Goal: Information Seeking & Learning: Learn about a topic

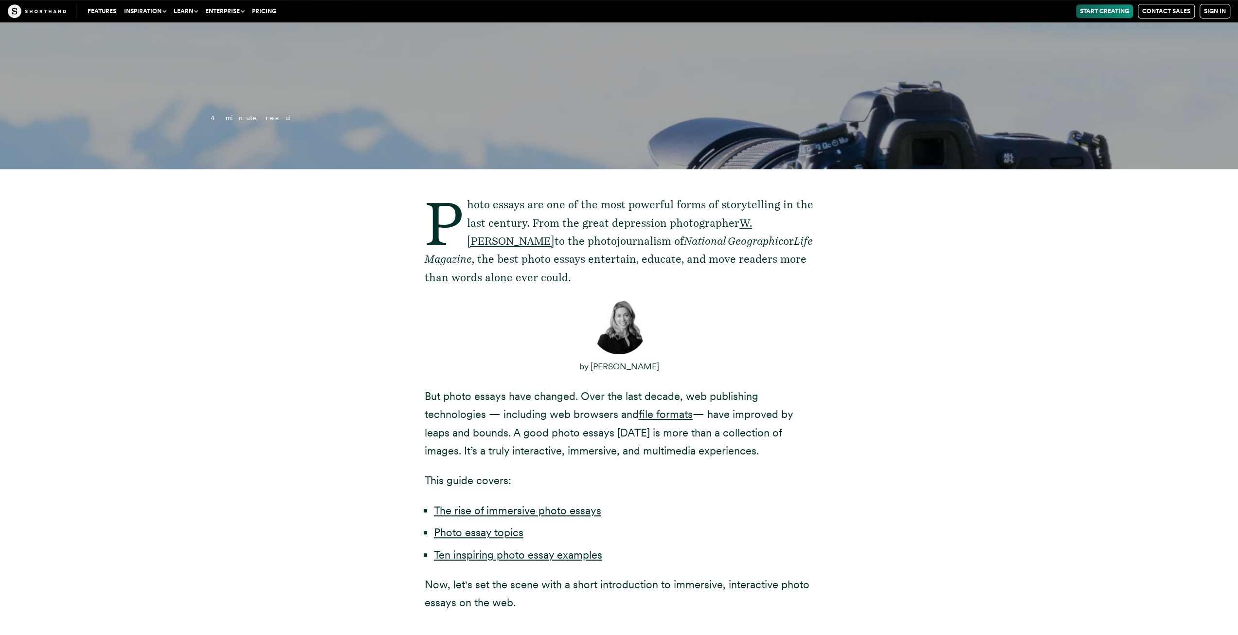
scroll to position [486, 0]
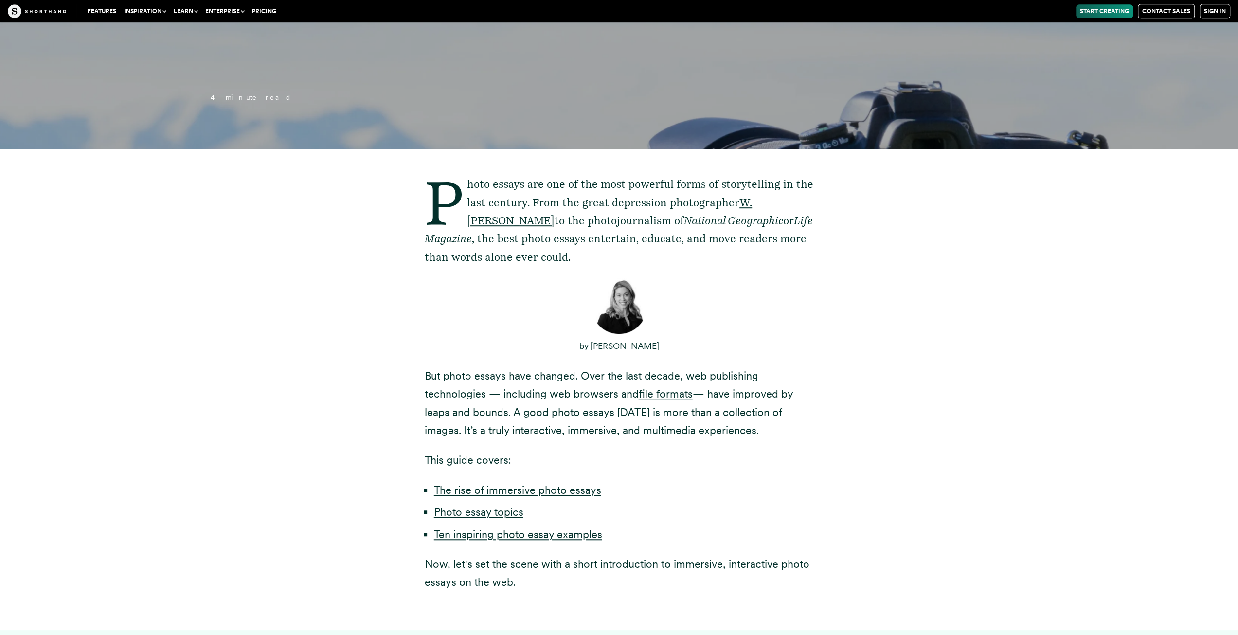
click at [579, 219] on p "Photo essays are one of the most powerful forms of storytelling in the last cen…" at bounding box center [619, 220] width 389 height 91
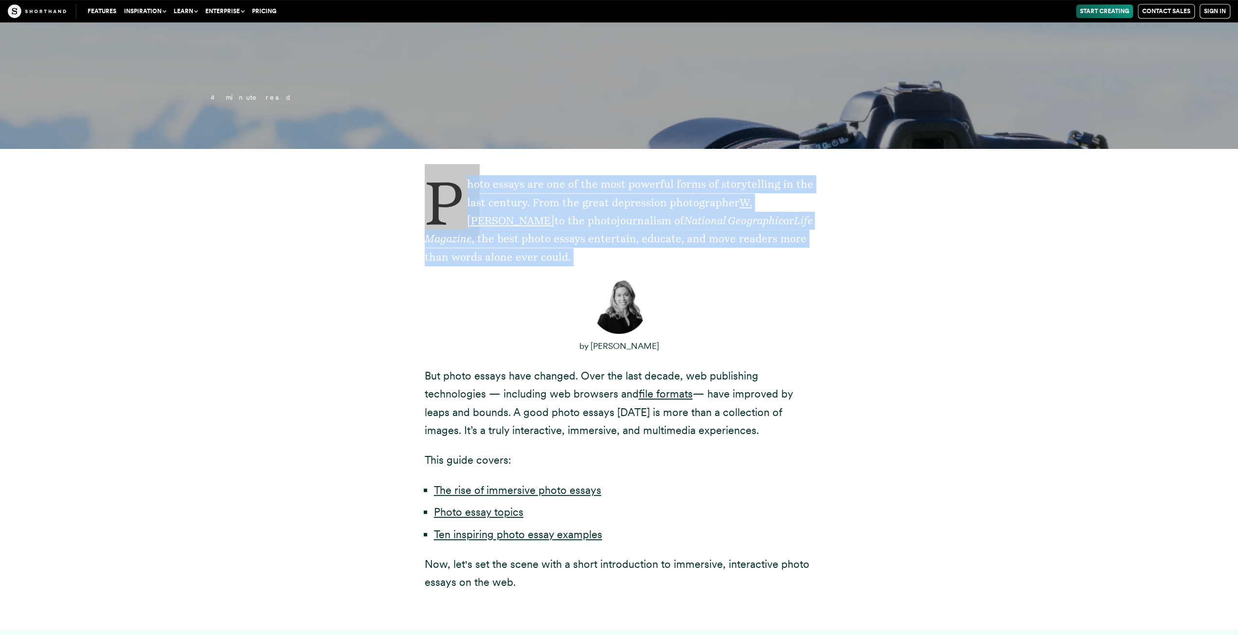
click at [579, 219] on p "Photo essays are one of the most powerful forms of storytelling in the last cen…" at bounding box center [619, 220] width 389 height 91
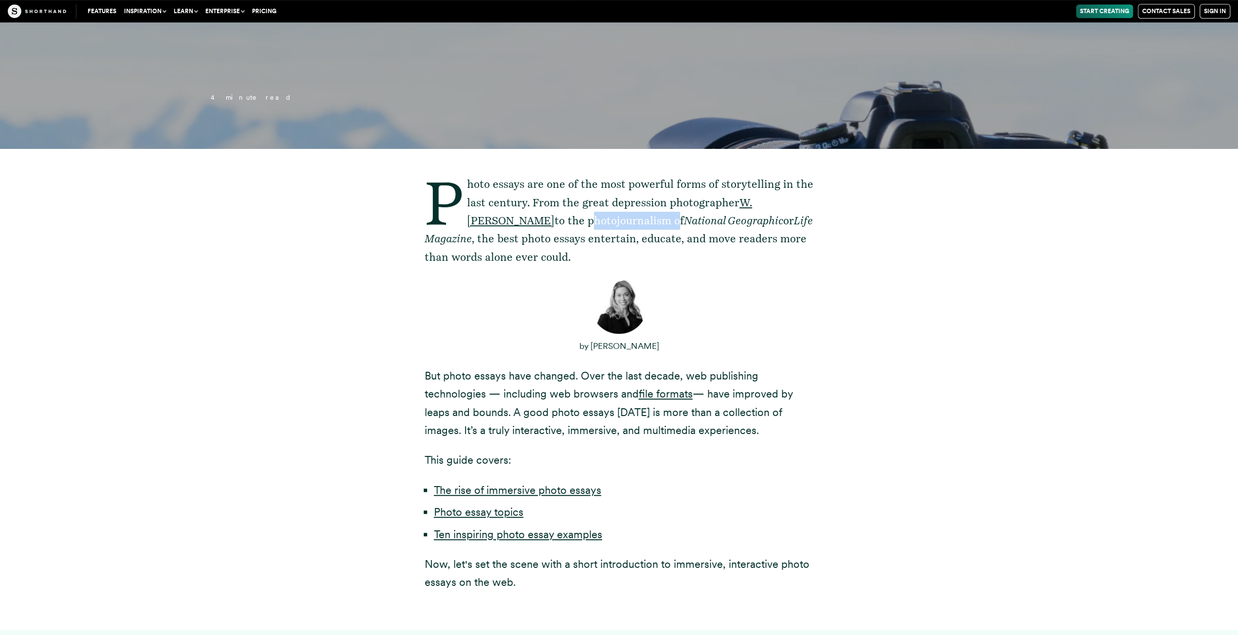
click at [579, 219] on p "Photo essays are one of the most powerful forms of storytelling in the last cen…" at bounding box center [619, 220] width 389 height 91
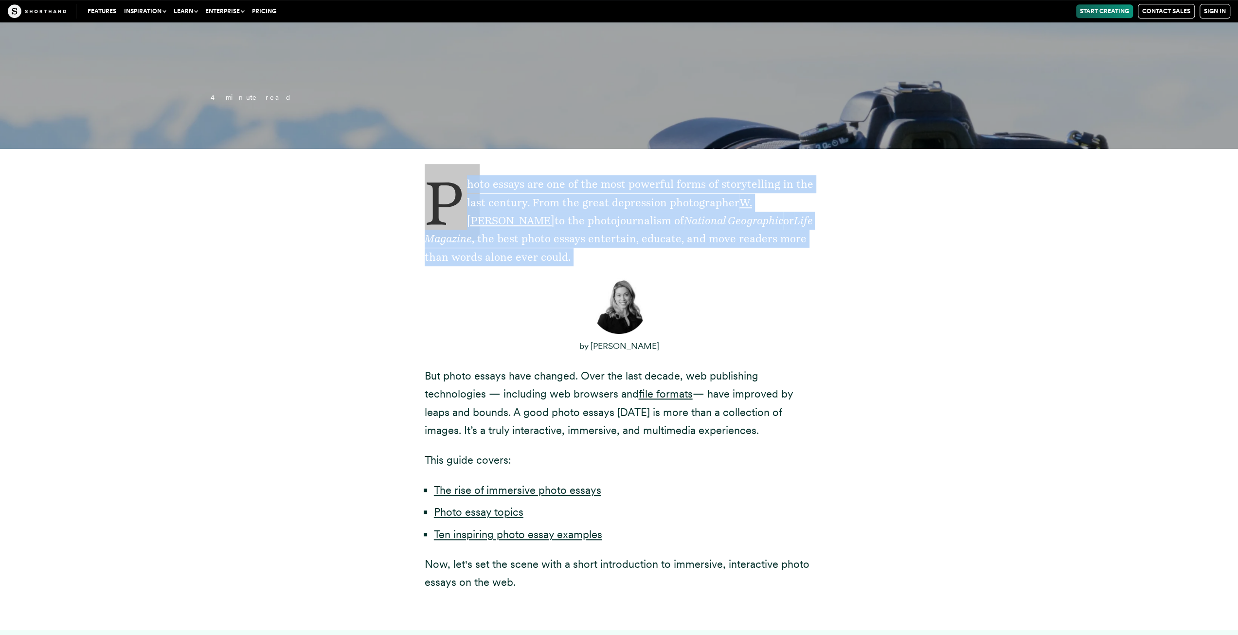
click at [579, 219] on p "Photo essays are one of the most powerful forms of storytelling in the last cen…" at bounding box center [619, 220] width 389 height 91
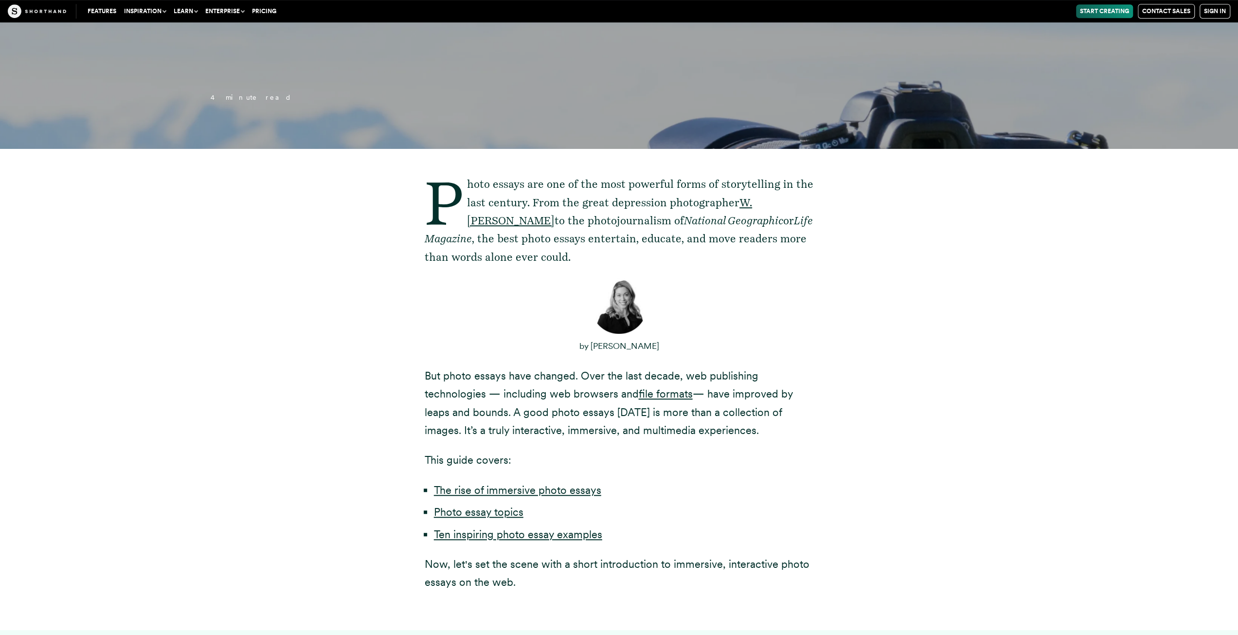
click at [575, 213] on p "Photo essays are one of the most powerful forms of storytelling in the last cen…" at bounding box center [619, 220] width 389 height 91
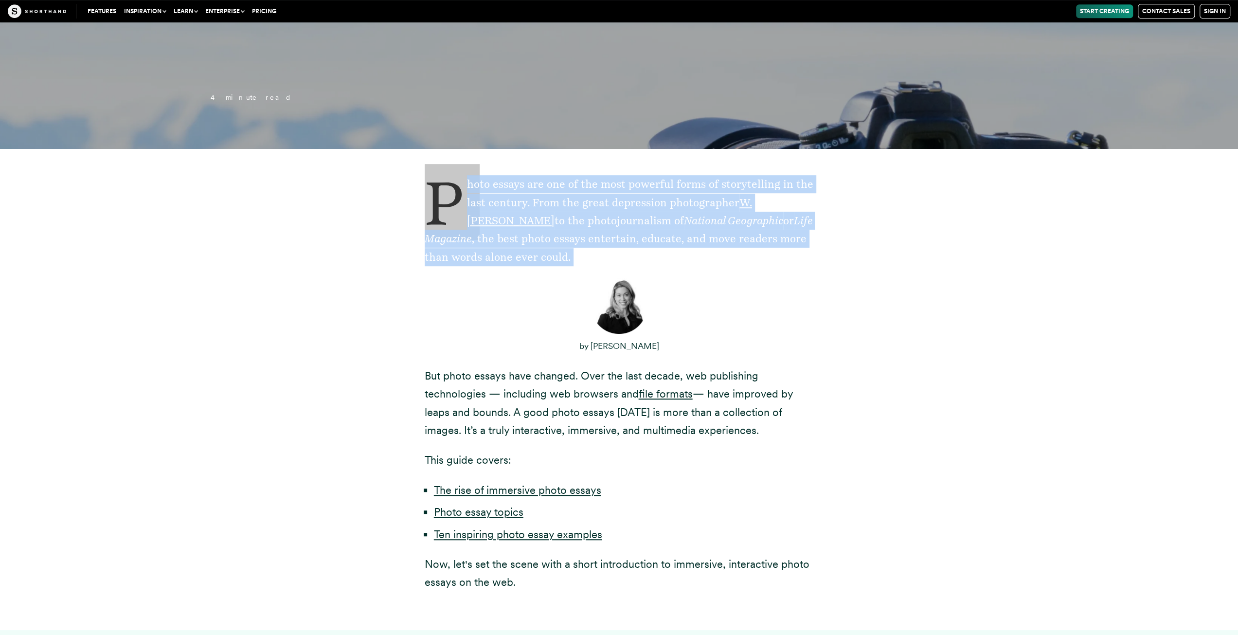
click at [575, 213] on p "Photo essays are one of the most powerful forms of storytelling in the last cen…" at bounding box center [619, 220] width 389 height 91
click at [576, 215] on p "Photo essays are one of the most powerful forms of storytelling in the last cen…" at bounding box center [619, 220] width 389 height 91
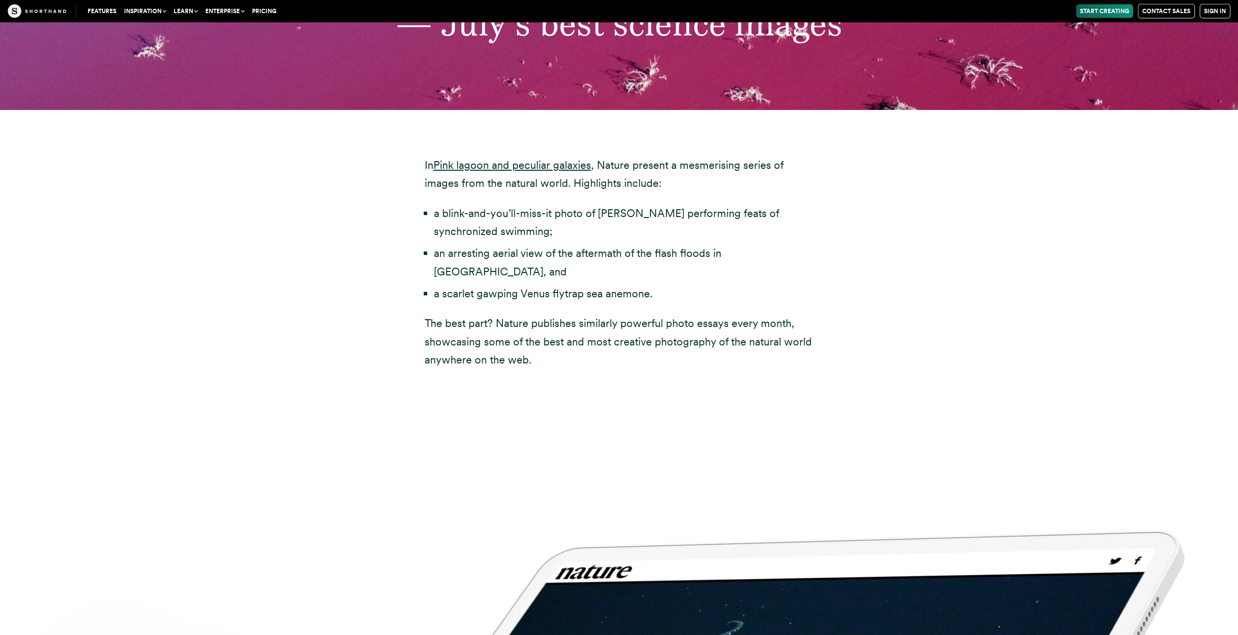
scroll to position [3162, 0]
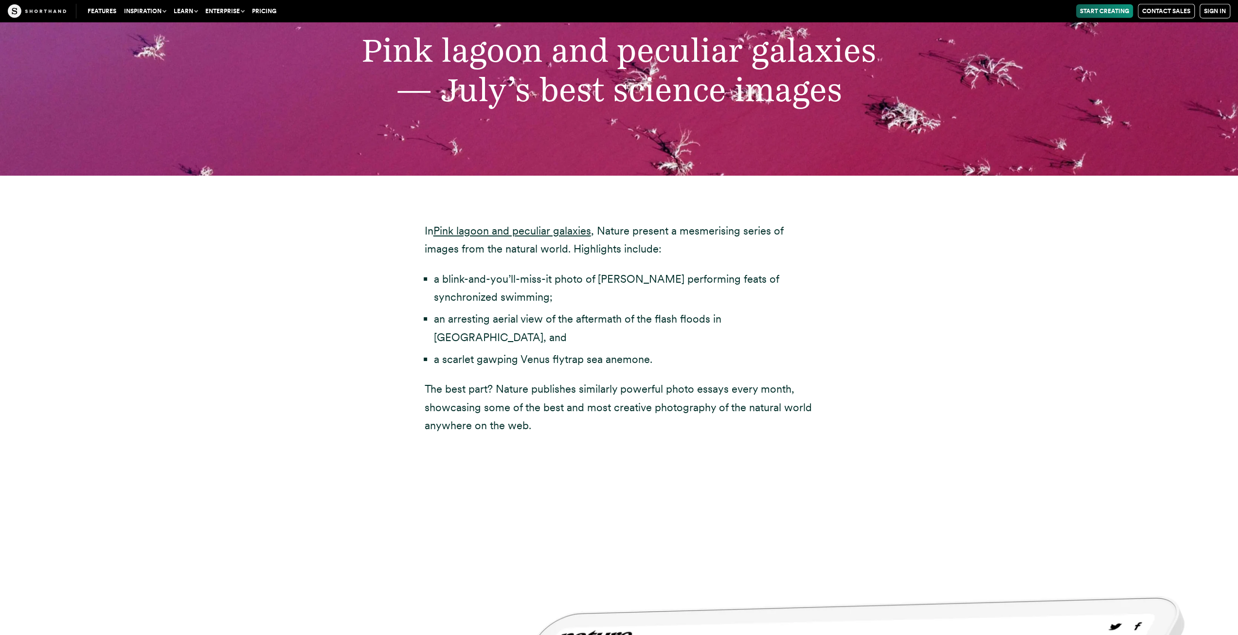
click at [446, 350] on li "a scarlet gawping Venus flytrap sea anemone." at bounding box center [624, 359] width 380 height 18
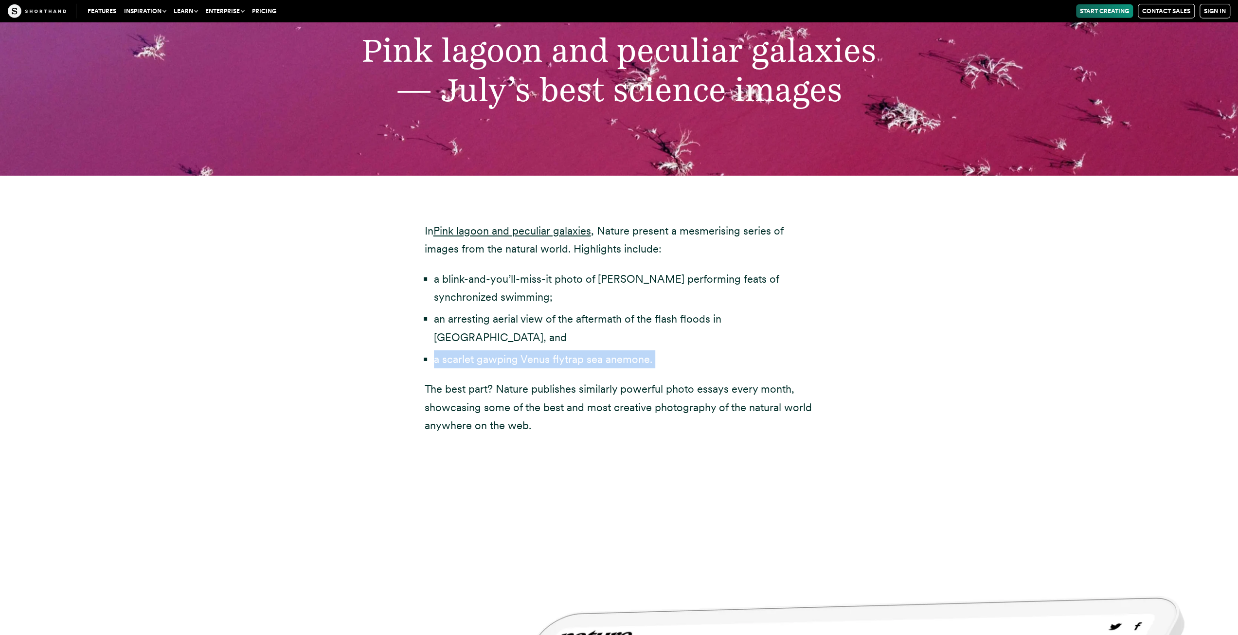
click at [446, 350] on li "a scarlet gawping Venus flytrap sea anemone." at bounding box center [624, 359] width 380 height 18
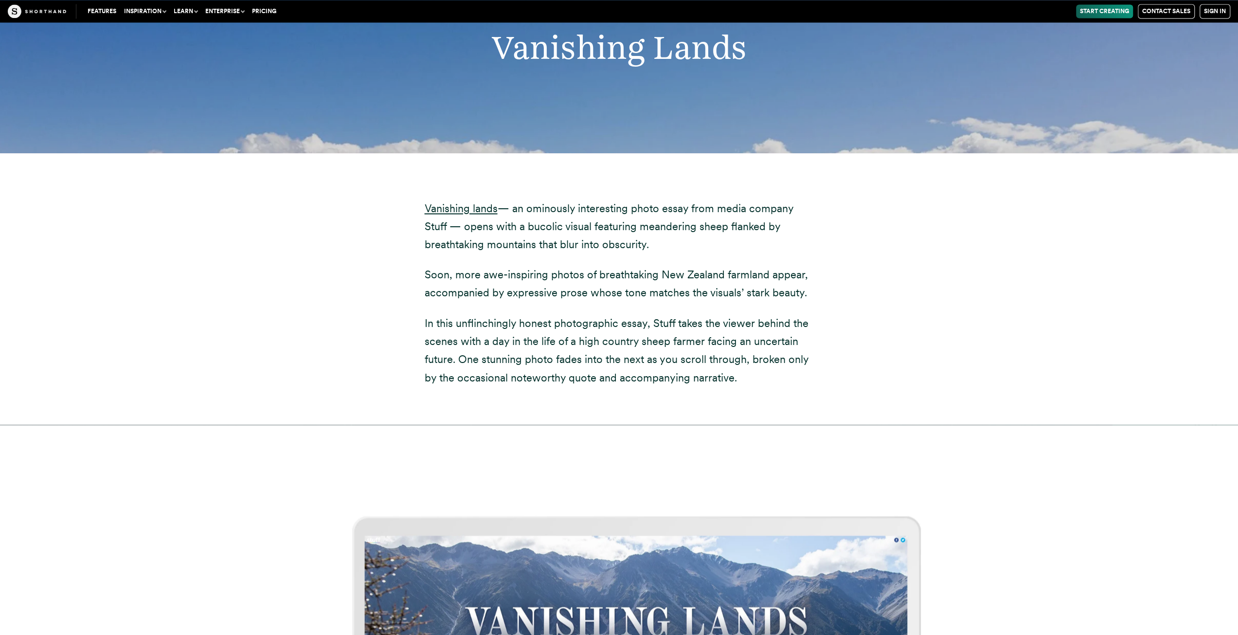
scroll to position [5253, 0]
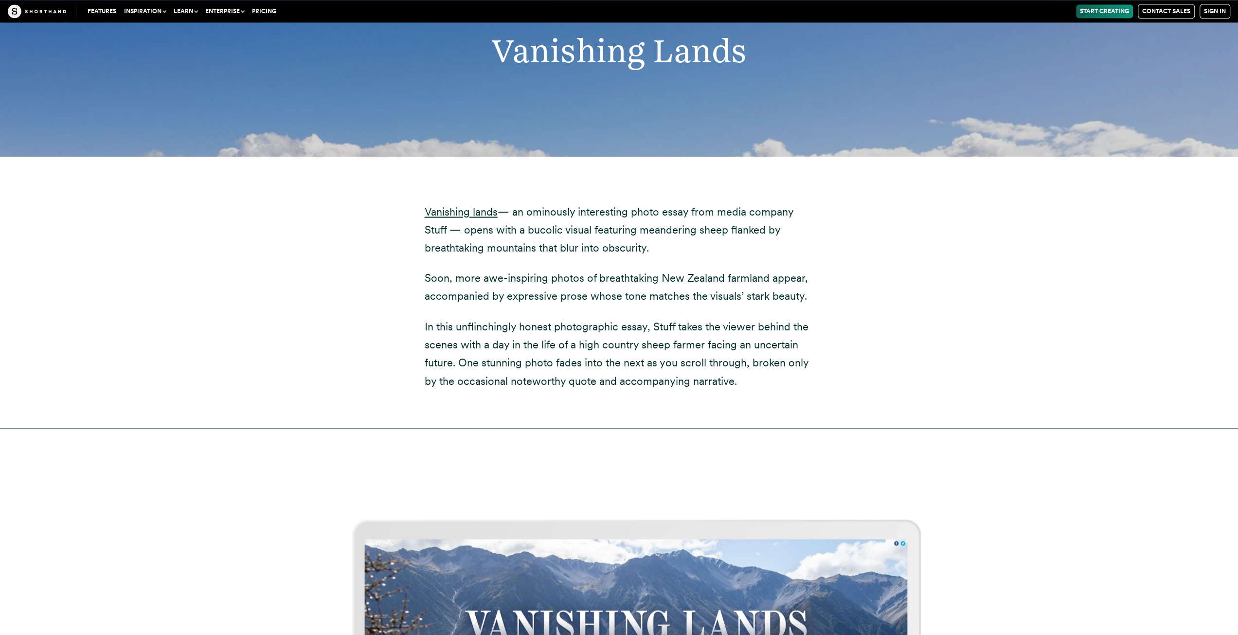
click at [520, 203] on p "Vanishing lands — an ominously interesting photo essay from media company Stuff…" at bounding box center [619, 230] width 389 height 54
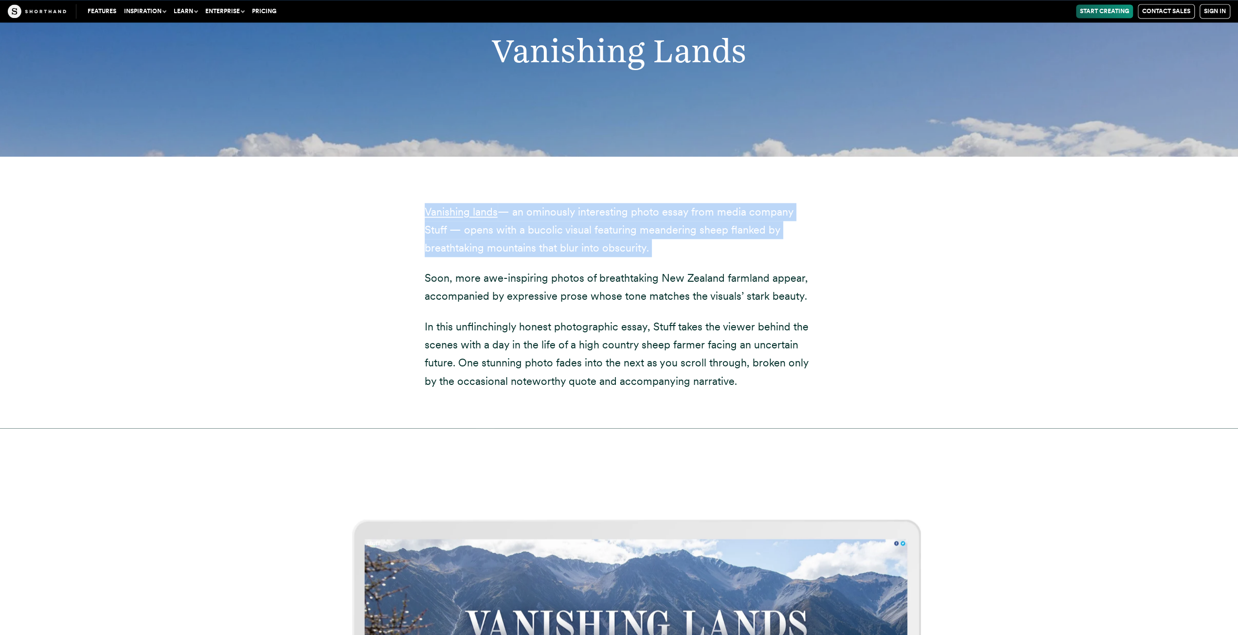
click at [520, 203] on p "Vanishing lands — an ominously interesting photo essay from media company Stuff…" at bounding box center [619, 230] width 389 height 54
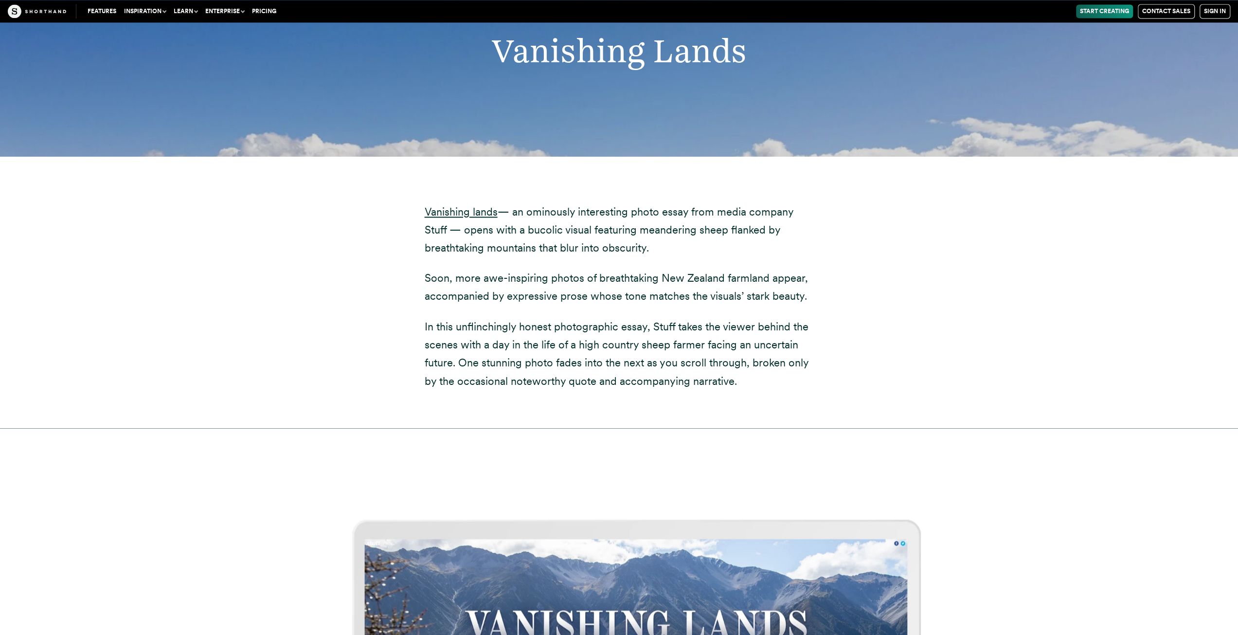
click at [520, 203] on p "Vanishing lands — an ominously interesting photo essay from media company Stuff…" at bounding box center [619, 230] width 389 height 54
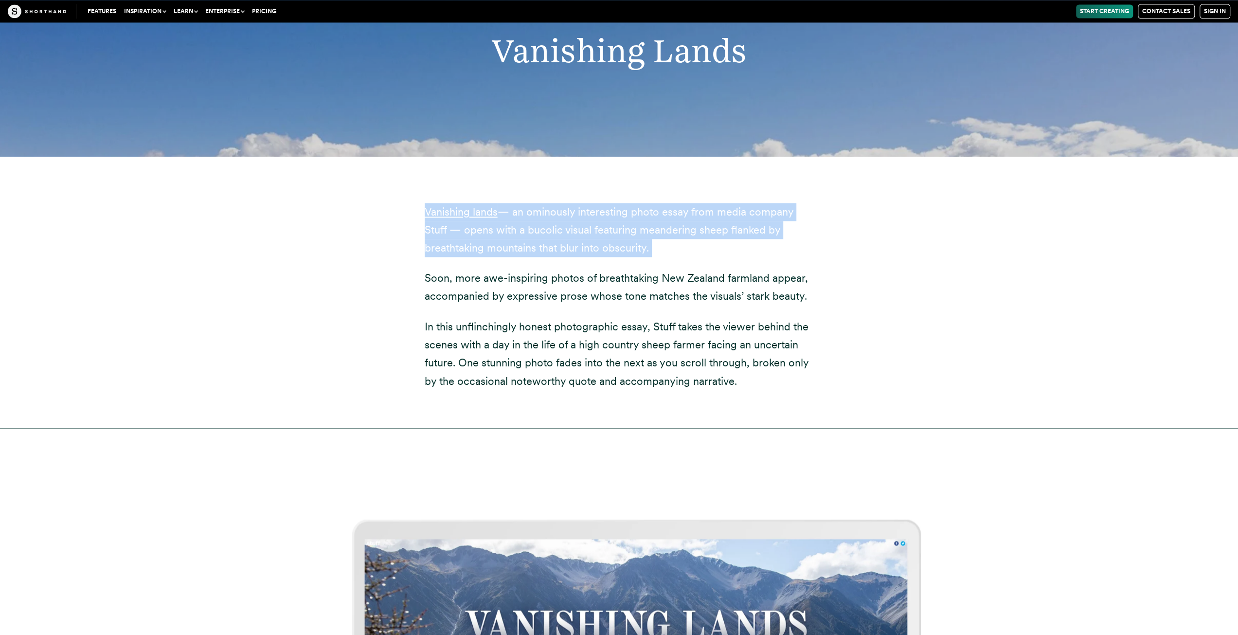
click at [520, 203] on p "Vanishing lands — an ominously interesting photo essay from media company Stuff…" at bounding box center [619, 230] width 389 height 54
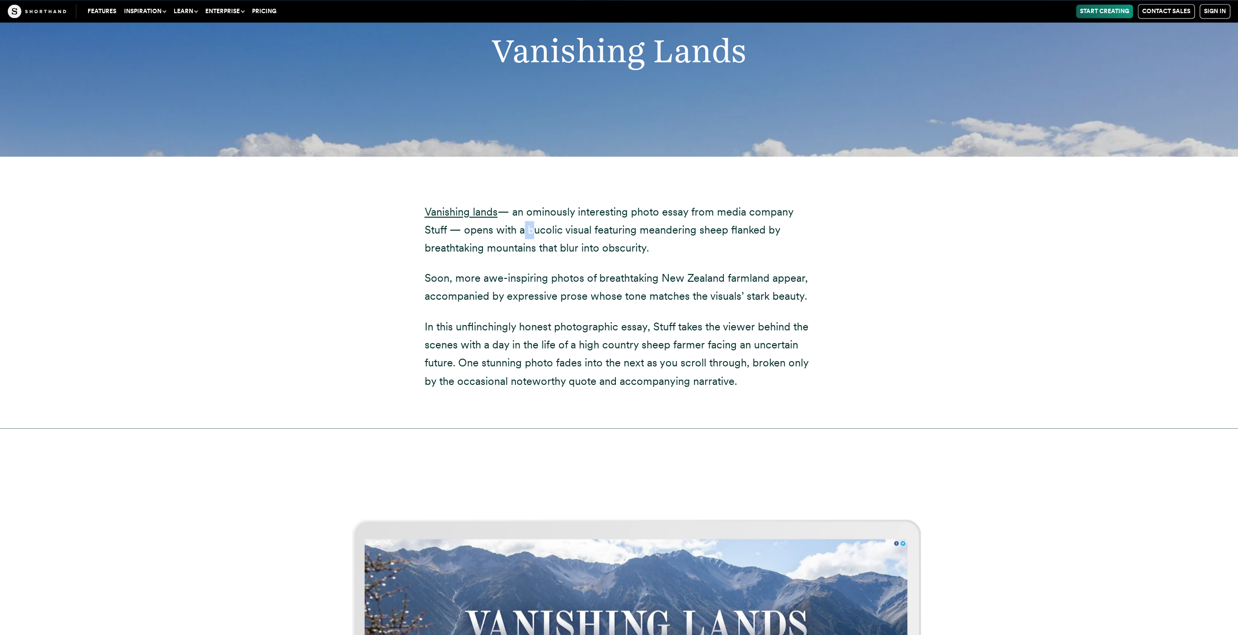
click at [520, 203] on p "Vanishing lands — an ominously interesting photo essay from media company Stuff…" at bounding box center [619, 230] width 389 height 54
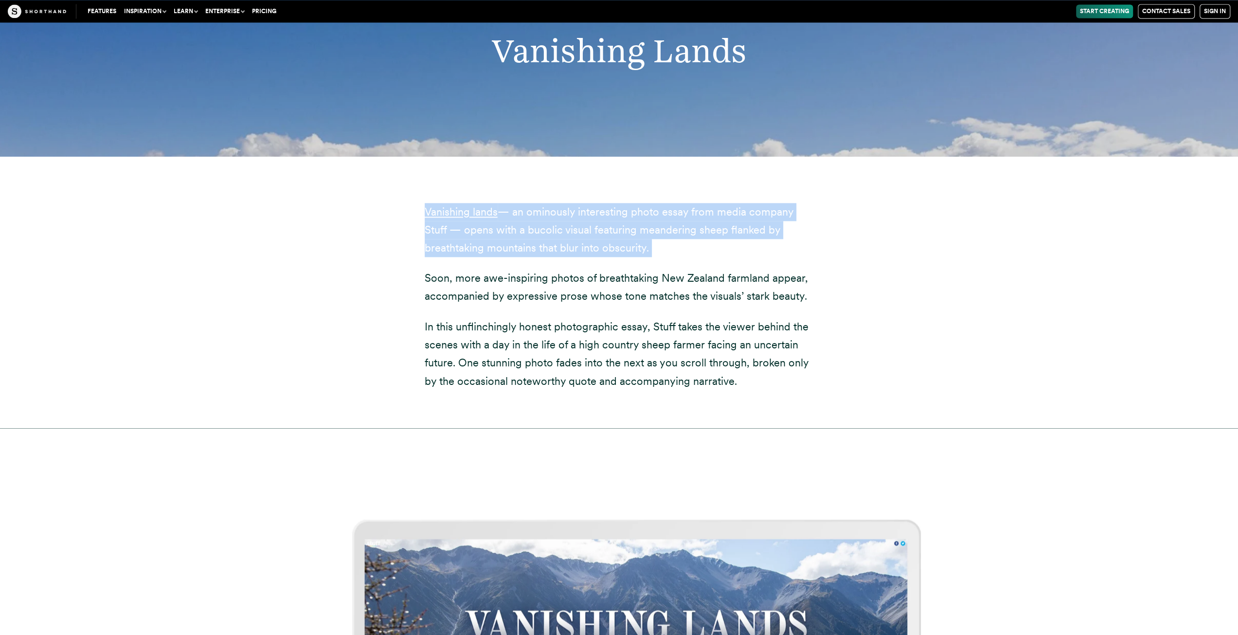
click at [520, 203] on p "Vanishing lands — an ominously interesting photo essay from media company Stuff…" at bounding box center [619, 230] width 389 height 54
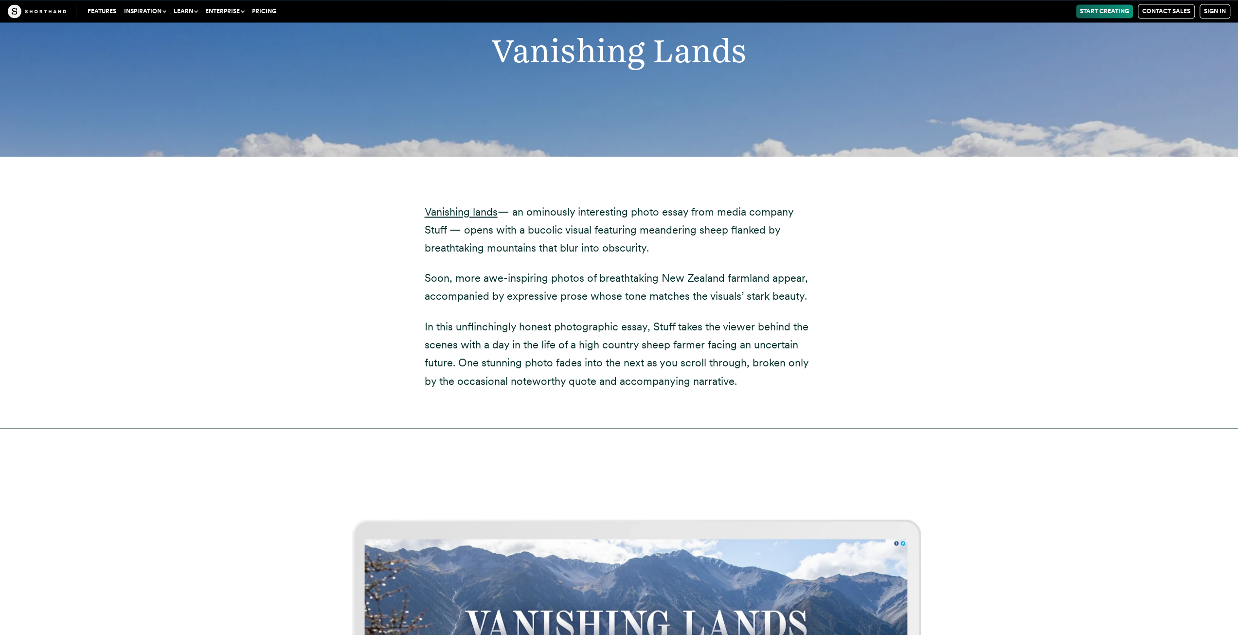
click at [520, 203] on p "Vanishing lands — an ominously interesting photo essay from media company Stuff…" at bounding box center [619, 230] width 389 height 54
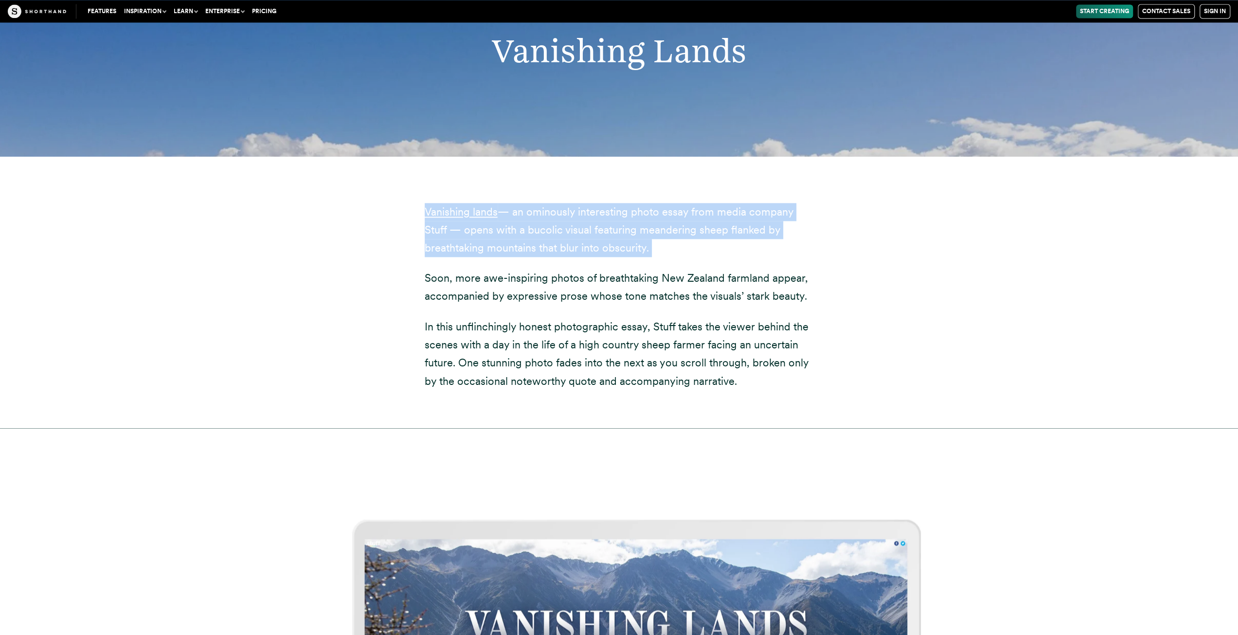
click at [520, 203] on p "Vanishing lands — an ominously interesting photo essay from media company Stuff…" at bounding box center [619, 230] width 389 height 54
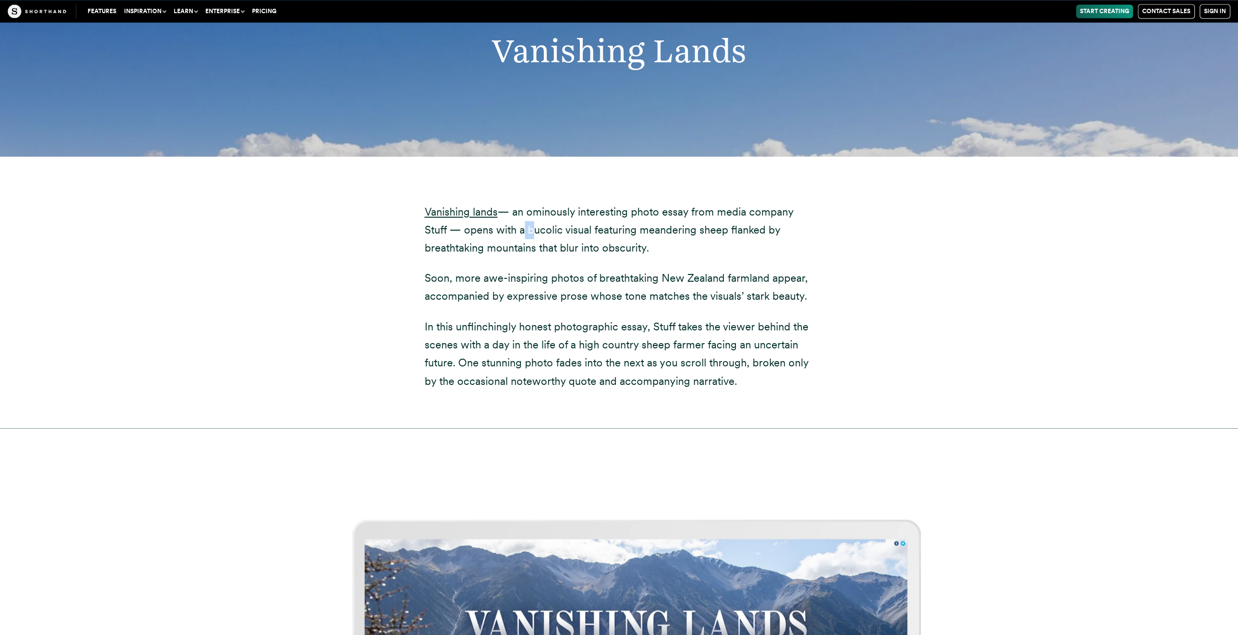
click at [520, 203] on p "Vanishing lands — an ominously interesting photo essay from media company Stuff…" at bounding box center [619, 230] width 389 height 54
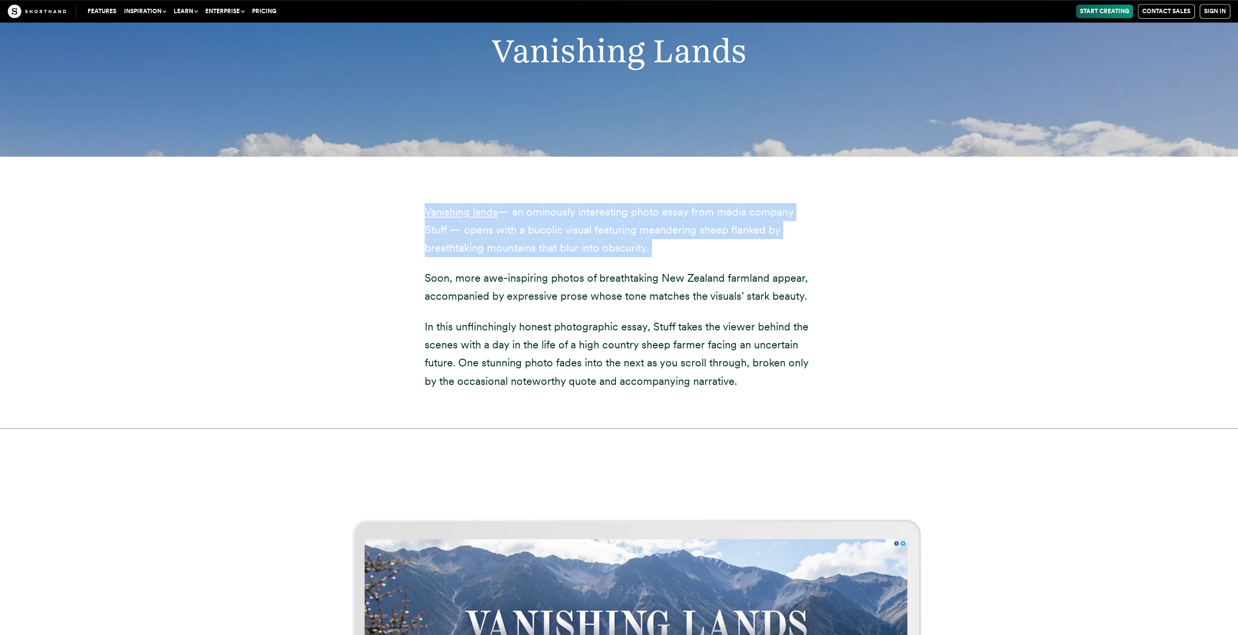
click at [520, 203] on p "Vanishing lands — an ominously interesting photo essay from media company Stuff…" at bounding box center [619, 230] width 389 height 54
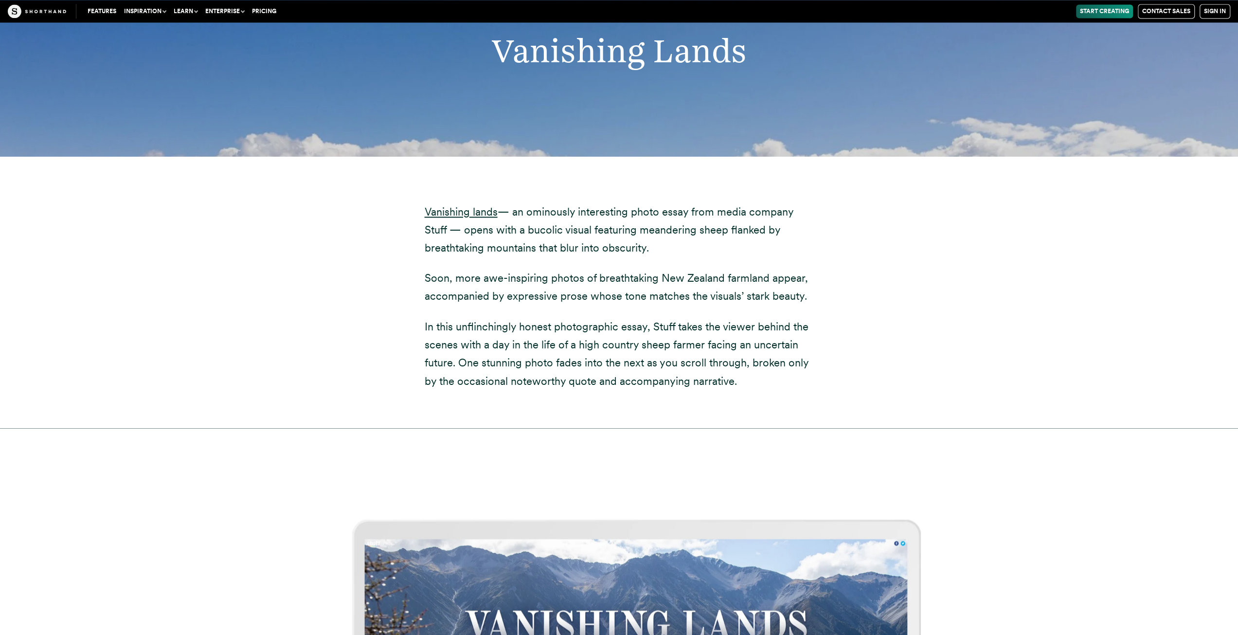
click at [520, 203] on p "Vanishing lands — an ominously interesting photo essay from media company Stuff…" at bounding box center [619, 230] width 389 height 54
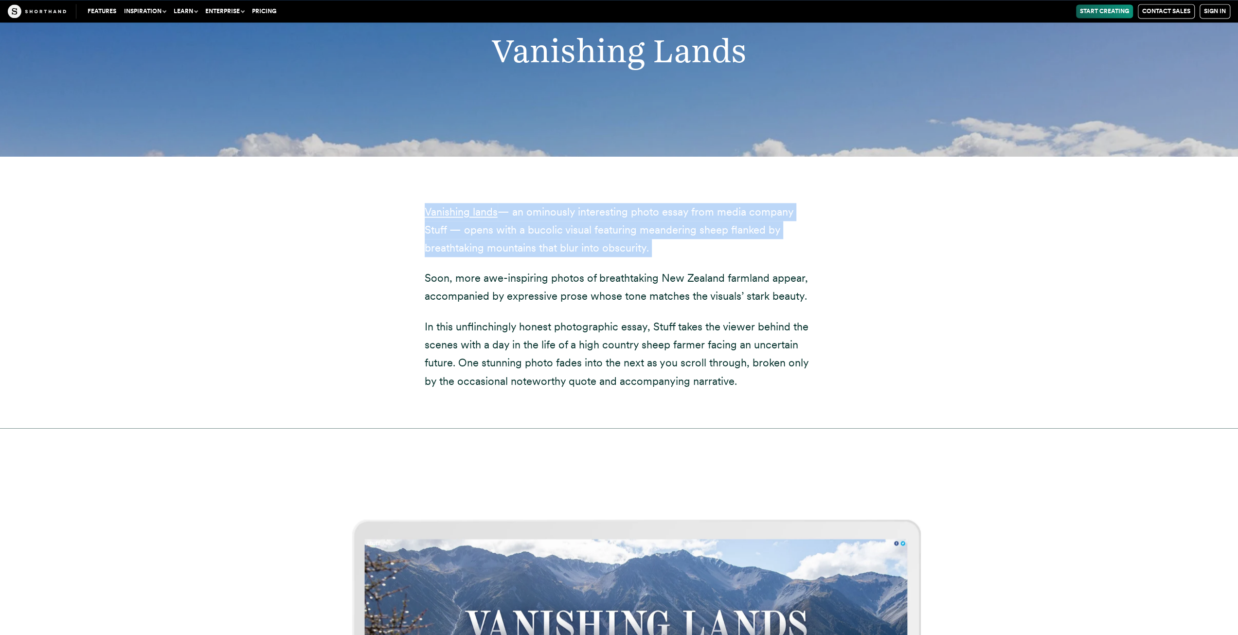
click at [520, 203] on p "Vanishing lands — an ominously interesting photo essay from media company Stuff…" at bounding box center [619, 230] width 389 height 54
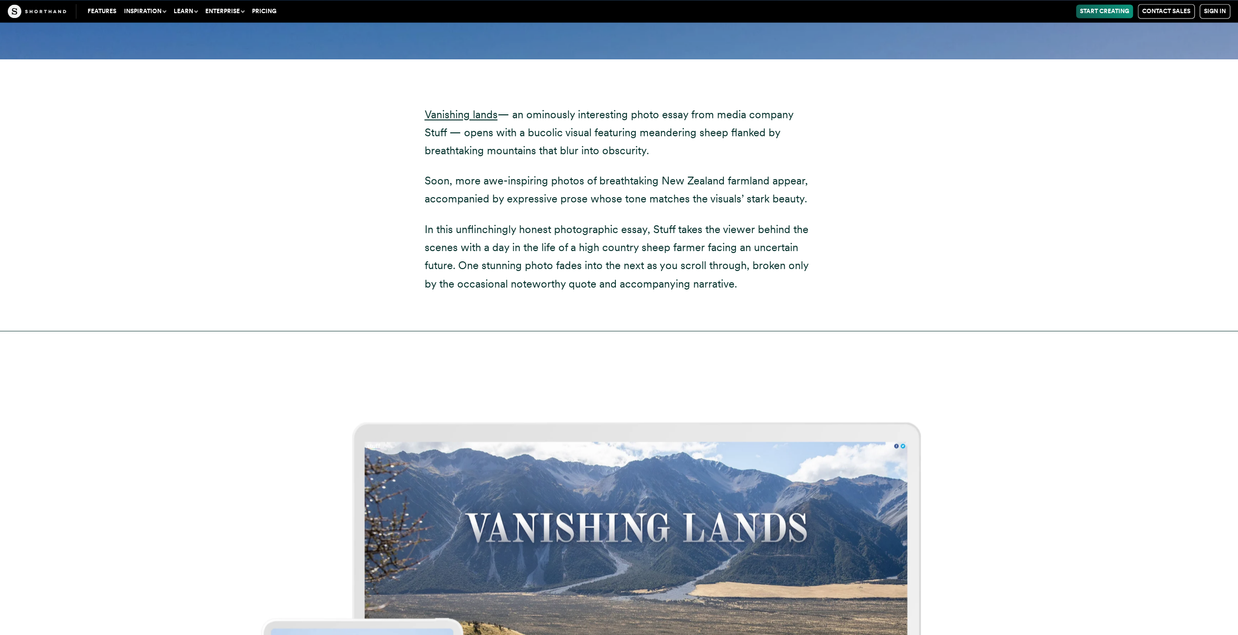
click at [520, 220] on p "In this unflinchingly honest photographic essay, Stuff takes the viewer behind …" at bounding box center [619, 256] width 389 height 73
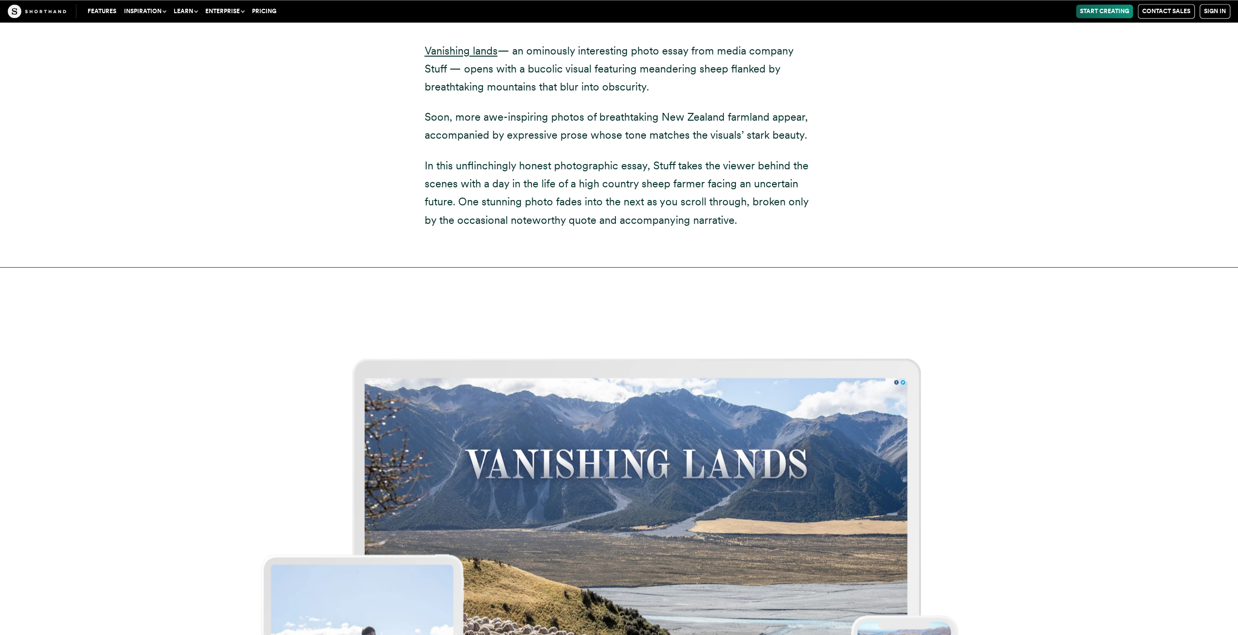
scroll to position [5399, 0]
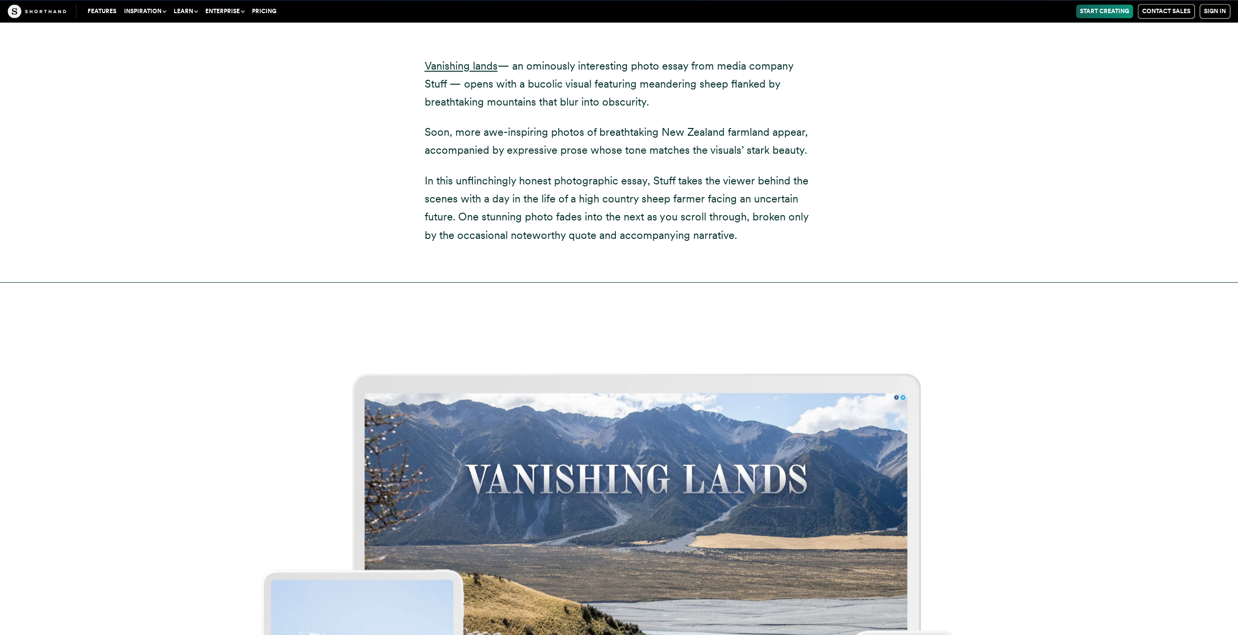
click at [520, 194] on p "In this unflinchingly honest photographic essay, Stuff takes the viewer behind …" at bounding box center [619, 207] width 389 height 73
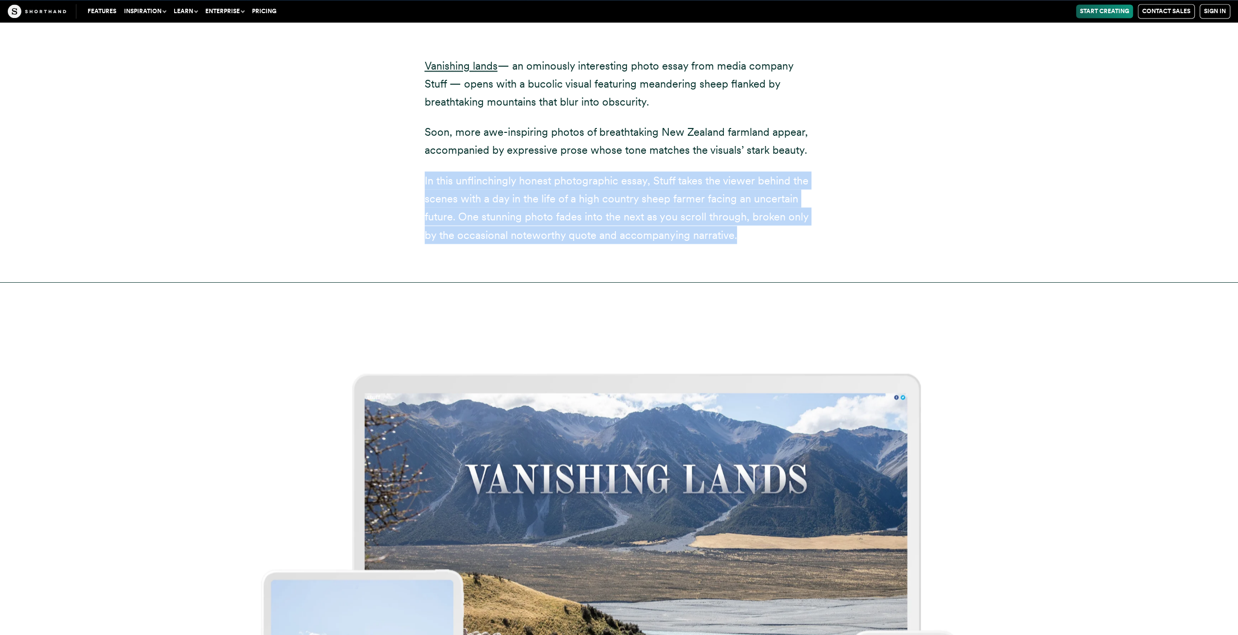
click at [520, 194] on p "In this unflinchingly honest photographic essay, Stuff takes the viewer behind …" at bounding box center [619, 207] width 389 height 73
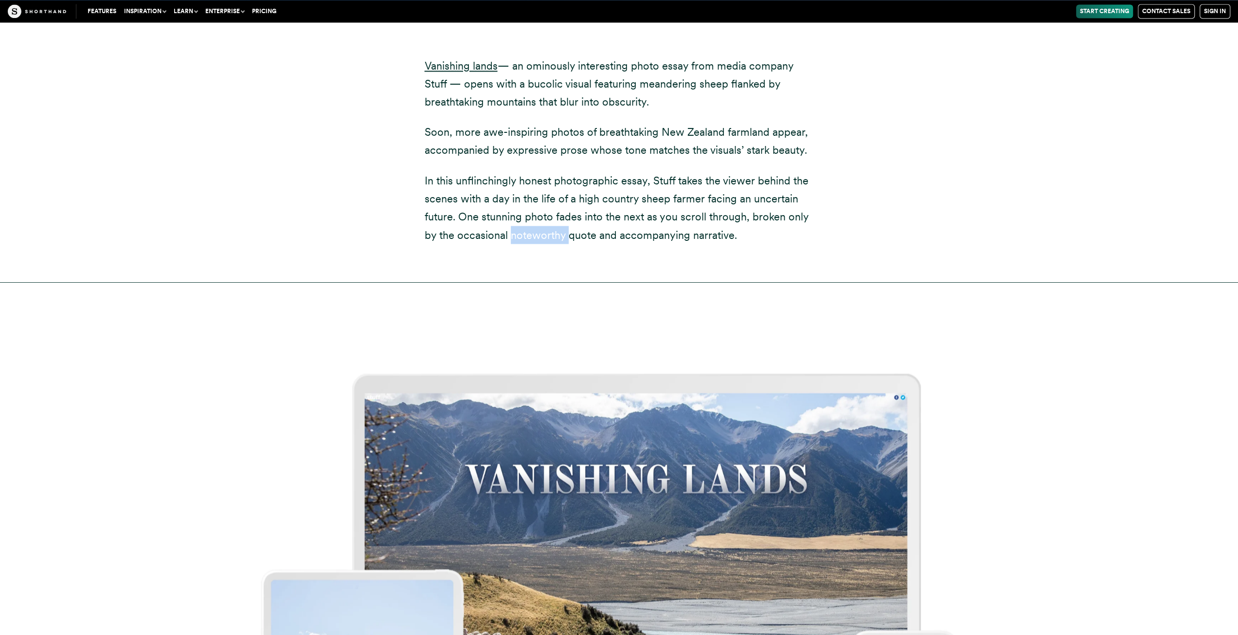
click at [520, 194] on p "In this unflinchingly honest photographic essay, Stuff takes the viewer behind …" at bounding box center [619, 207] width 389 height 73
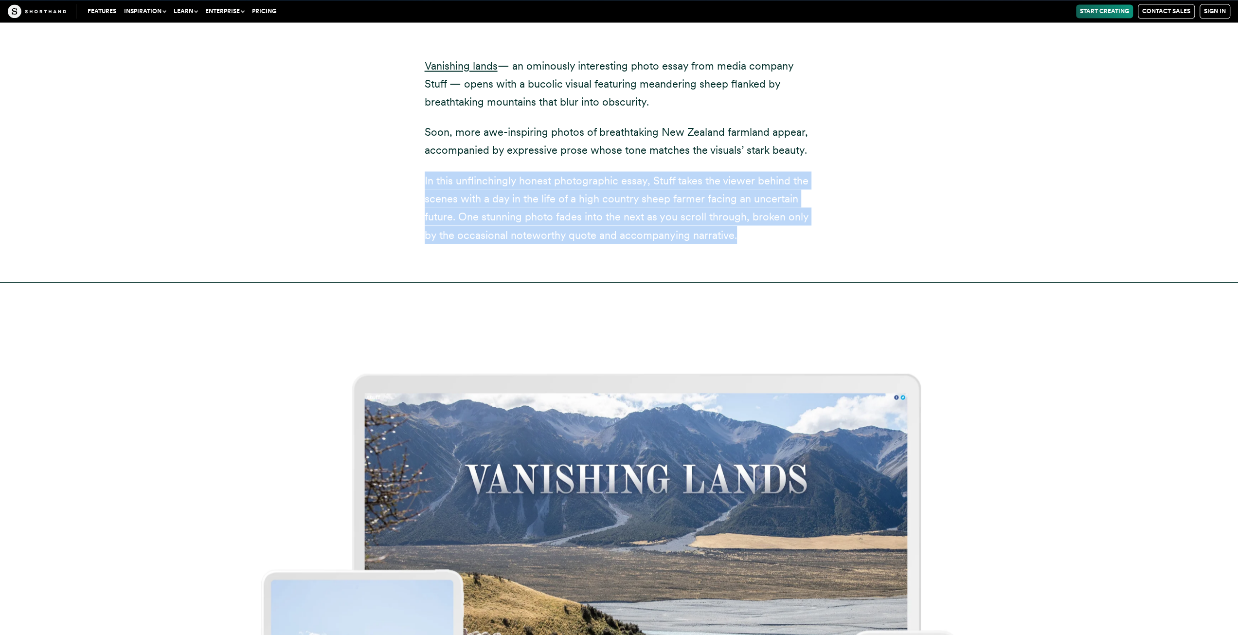
click at [520, 194] on p "In this unflinchingly honest photographic essay, Stuff takes the viewer behind …" at bounding box center [619, 207] width 389 height 73
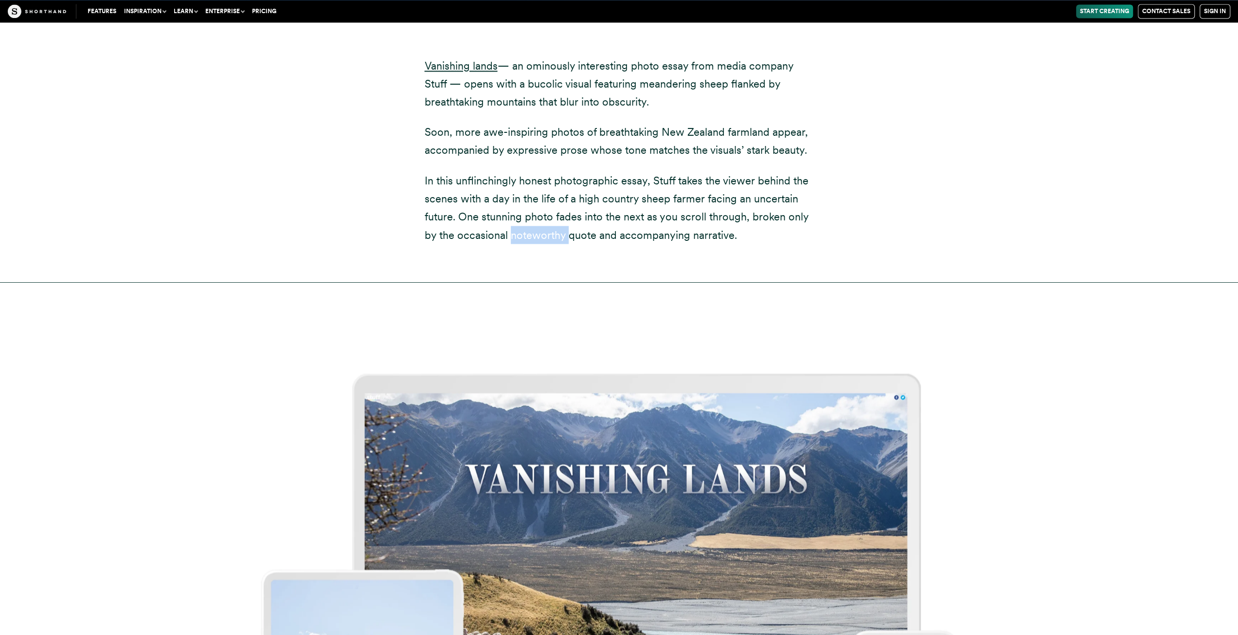
click at [520, 194] on p "In this unflinchingly honest photographic essay, Stuff takes the viewer behind …" at bounding box center [619, 207] width 389 height 73
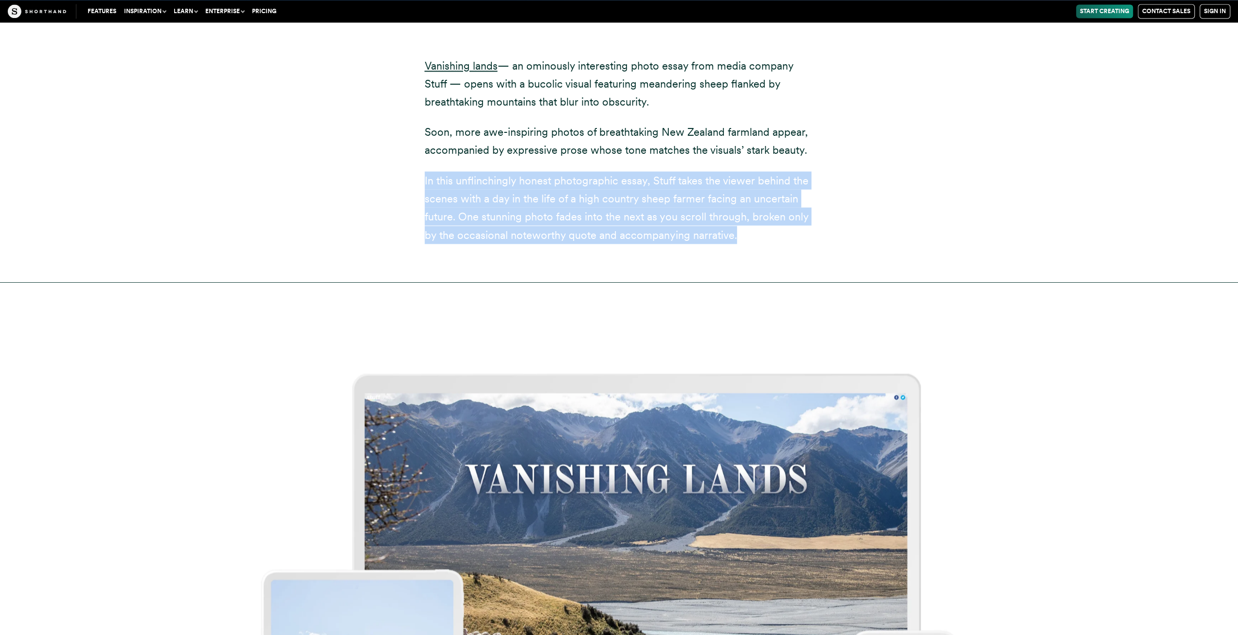
click at [520, 194] on p "In this unflinchingly honest photographic essay, Stuff takes the viewer behind …" at bounding box center [619, 207] width 389 height 73
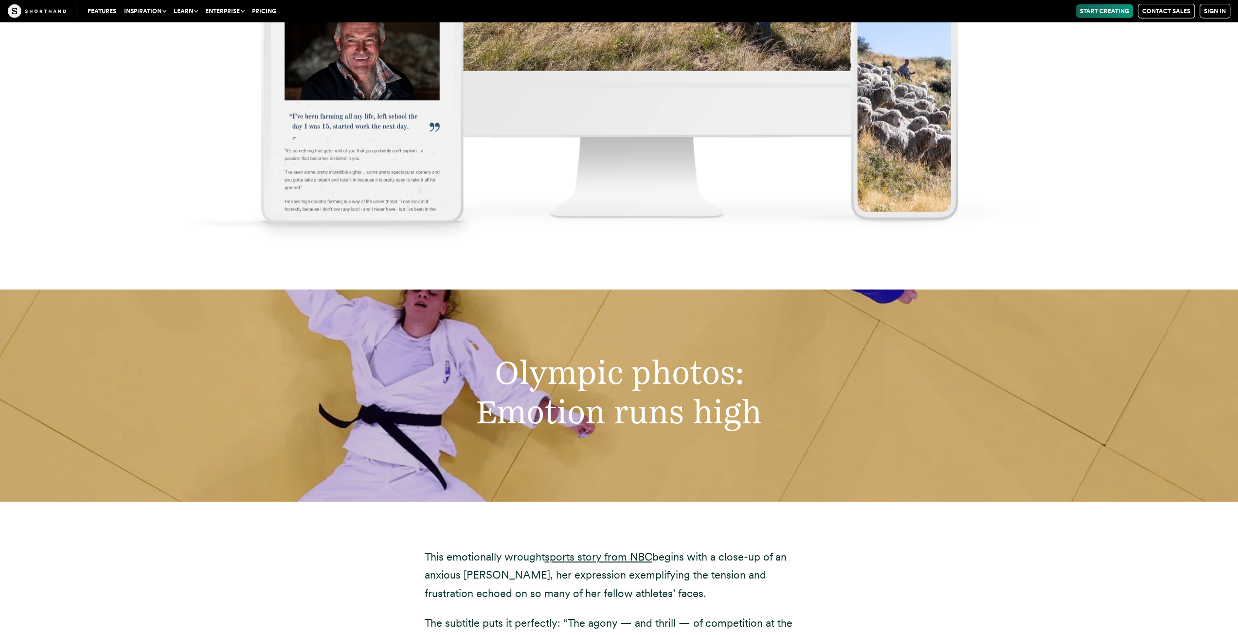
scroll to position [6713, 0]
